Goal: Task Accomplishment & Management: Use online tool/utility

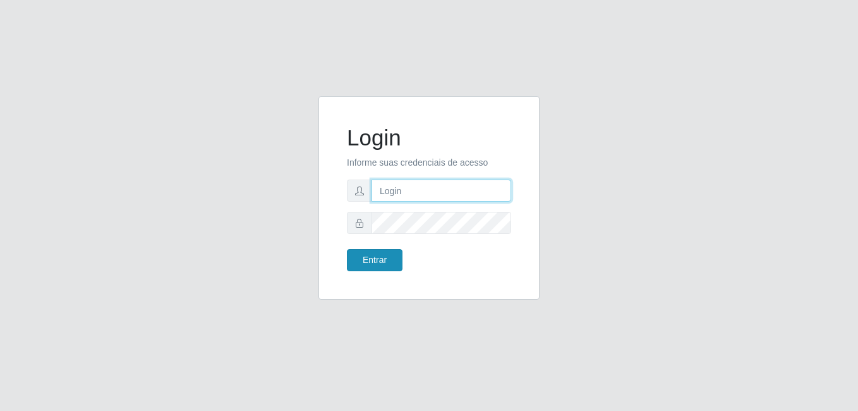
type input "Raissa@B9"
click at [370, 257] on button "Entrar" at bounding box center [375, 260] width 56 height 22
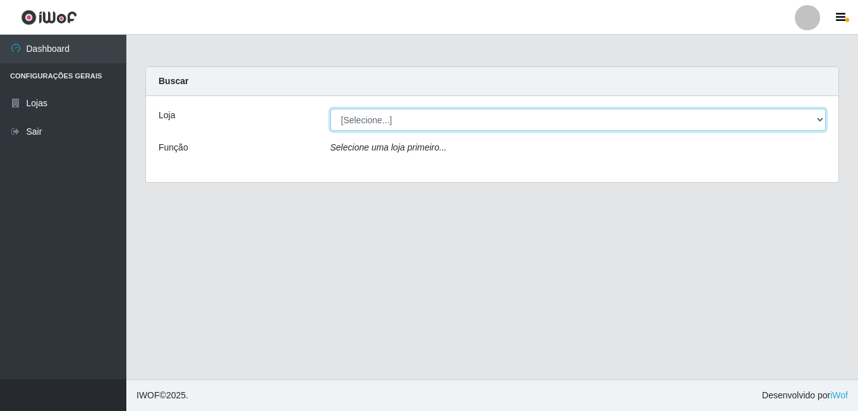
click at [805, 121] on select "[Selecione...] Bemais Supermercados - B9 Bessa" at bounding box center [579, 120] width 496 height 22
select select "410"
click at [331, 109] on select "[Selecione...] Bemais Supermercados - B9 Bessa" at bounding box center [579, 120] width 496 height 22
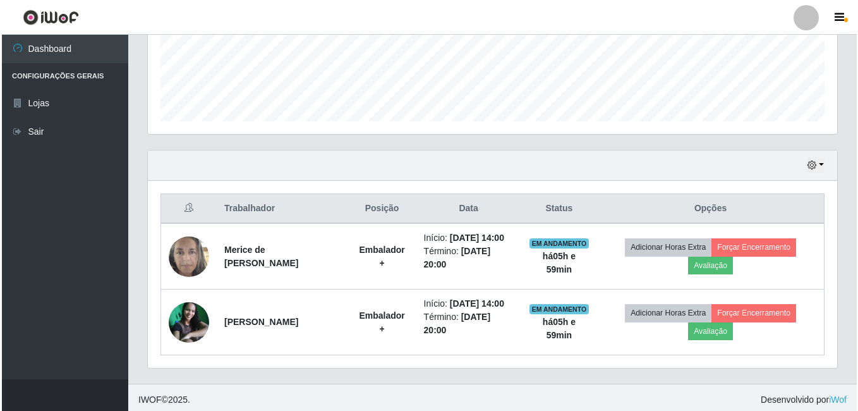
scroll to position [335, 0]
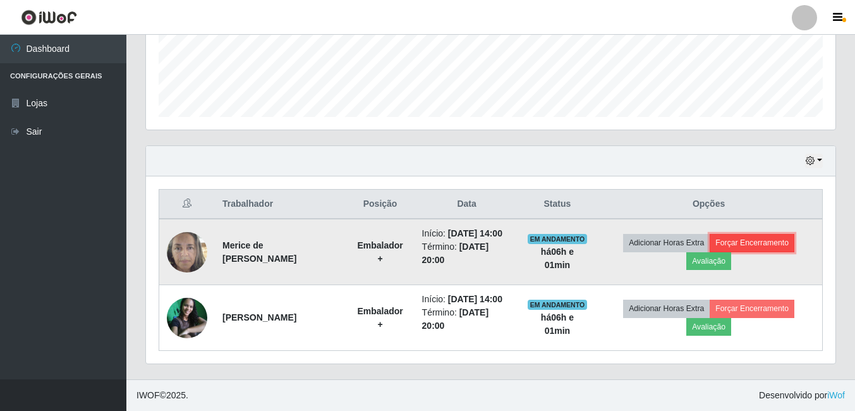
click at [756, 241] on button "Forçar Encerramento" at bounding box center [752, 243] width 85 height 18
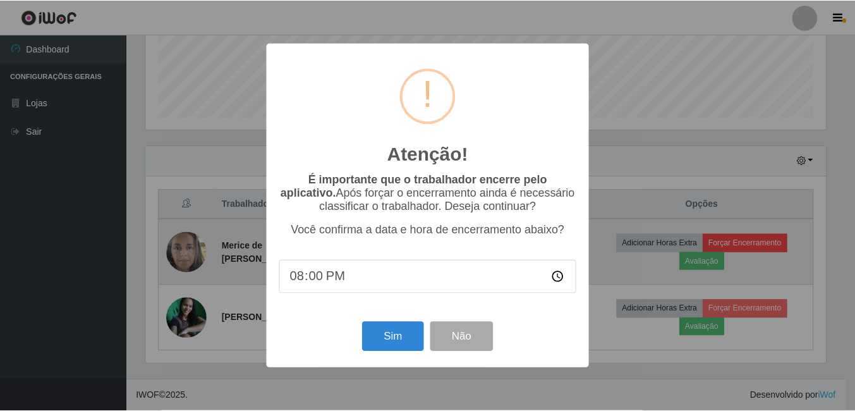
scroll to position [262, 683]
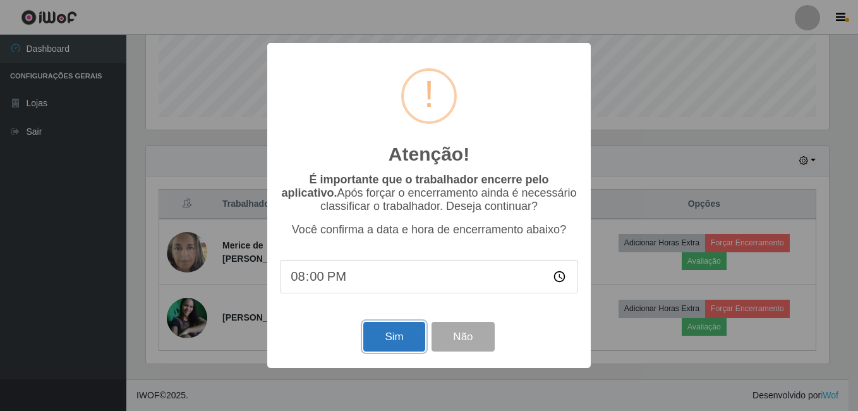
click at [387, 337] on button "Sim" at bounding box center [393, 337] width 61 height 30
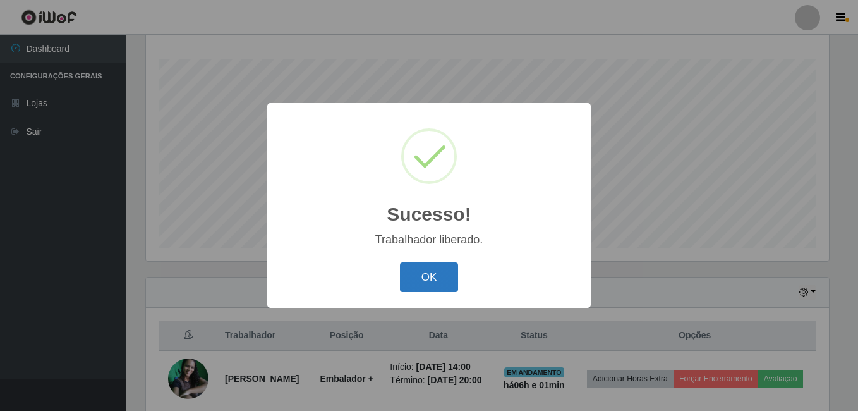
click at [444, 276] on button "OK" at bounding box center [429, 277] width 59 height 30
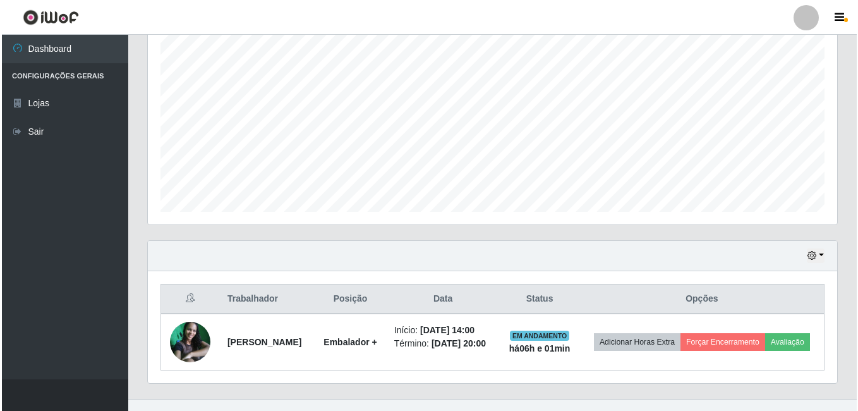
scroll to position [269, 0]
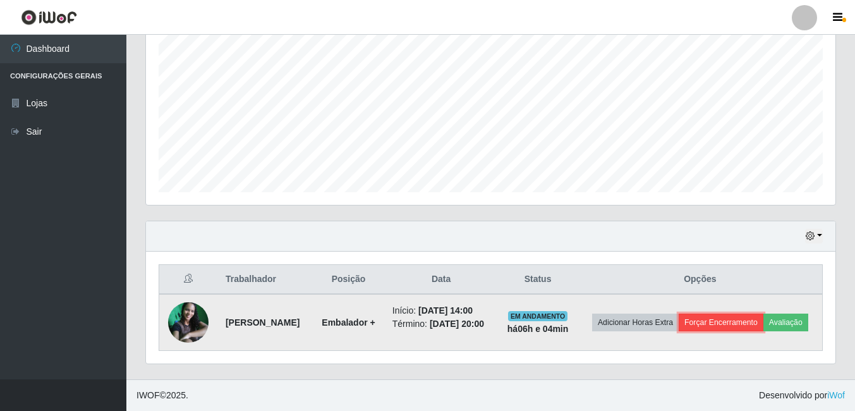
click at [759, 313] on button "Forçar Encerramento" at bounding box center [721, 322] width 85 height 18
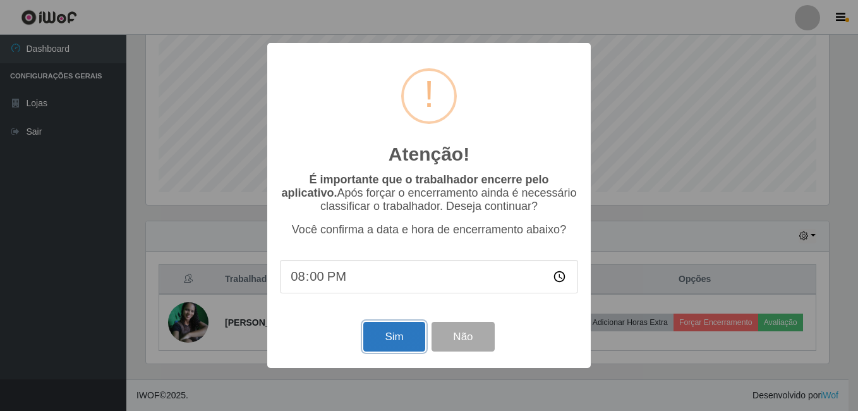
click at [386, 343] on button "Sim" at bounding box center [393, 337] width 61 height 30
